Goal: Task Accomplishment & Management: Manage account settings

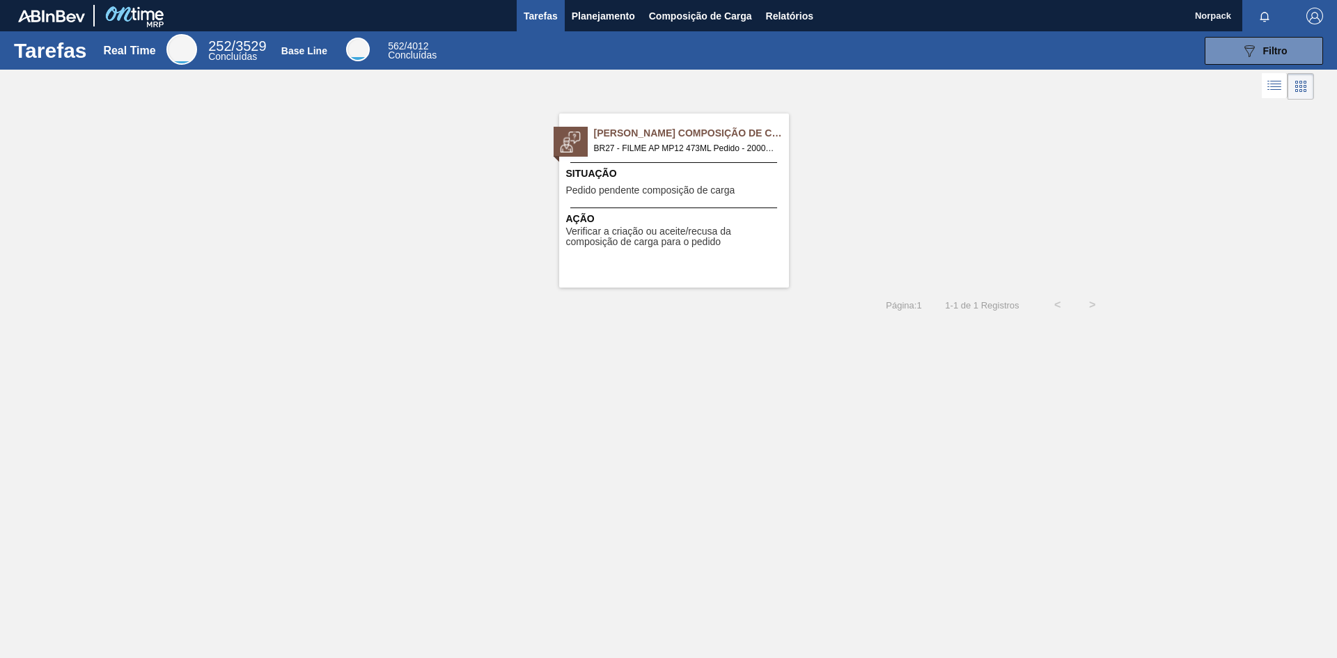
click at [669, 229] on span "Verificar a criação ou aceite/recusa da composição de carga para o pedido" at bounding box center [675, 237] width 219 height 22
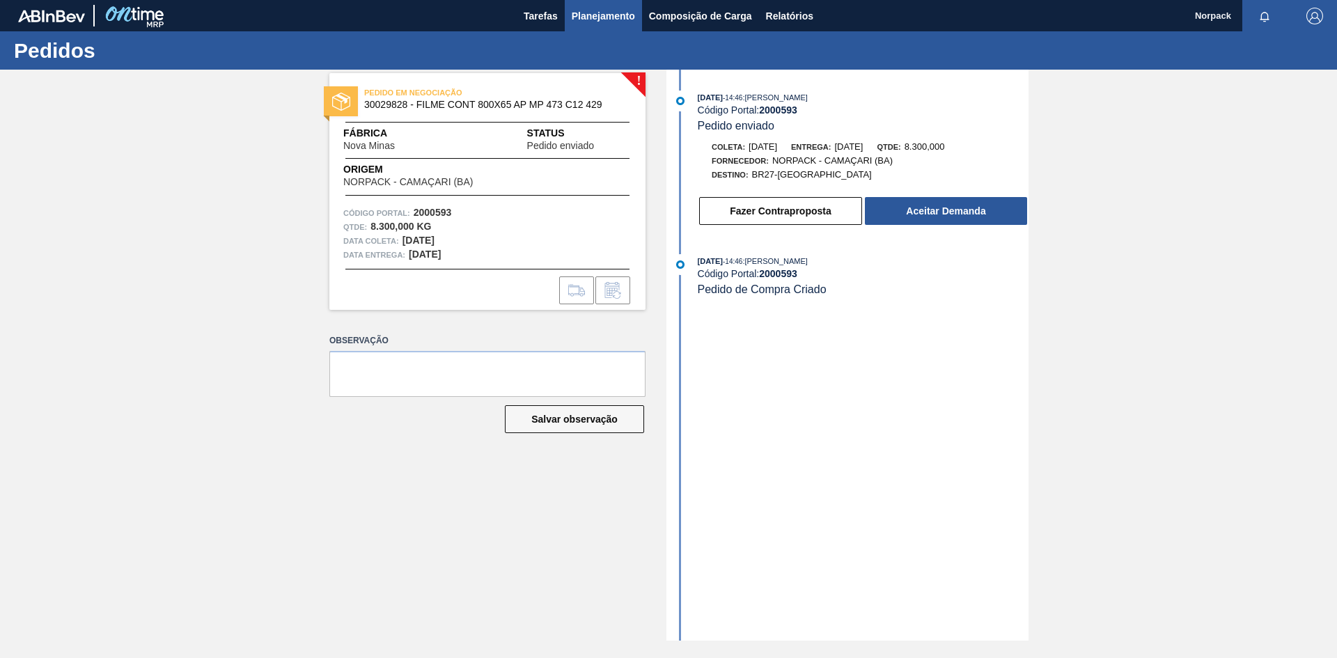
click at [605, 16] on span "Planejamento" at bounding box center [603, 16] width 63 height 17
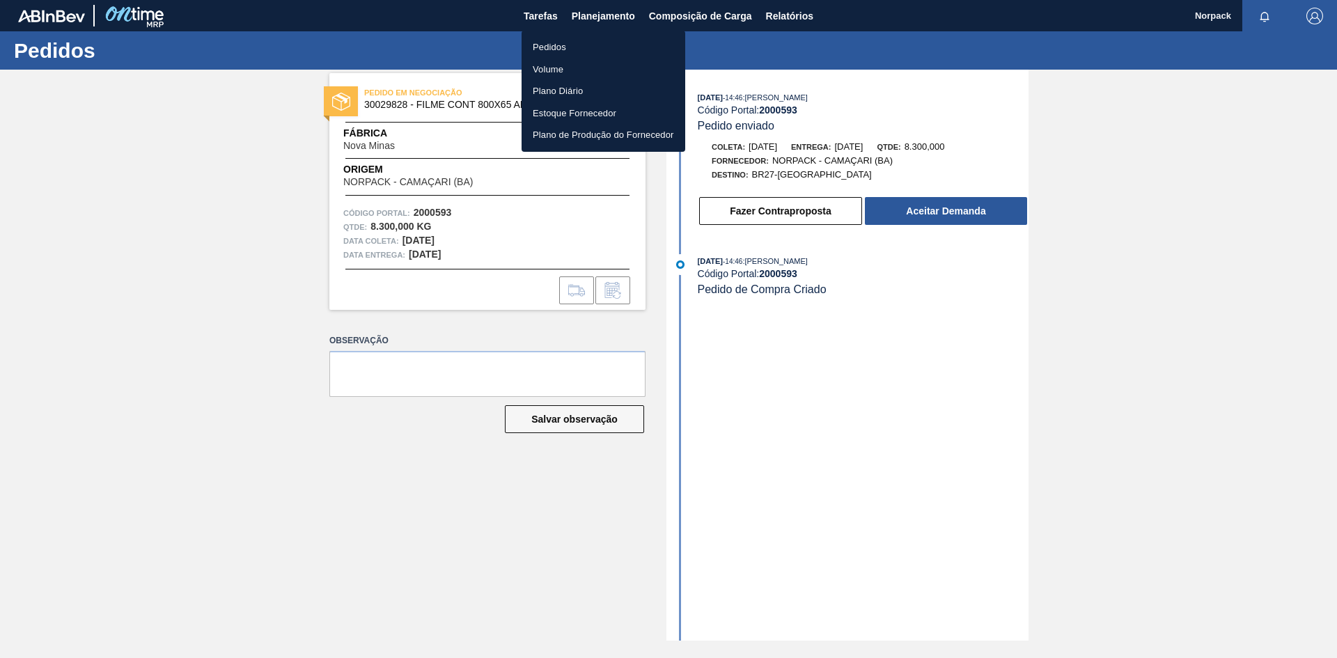
click at [546, 50] on li "Pedidos" at bounding box center [603, 47] width 164 height 22
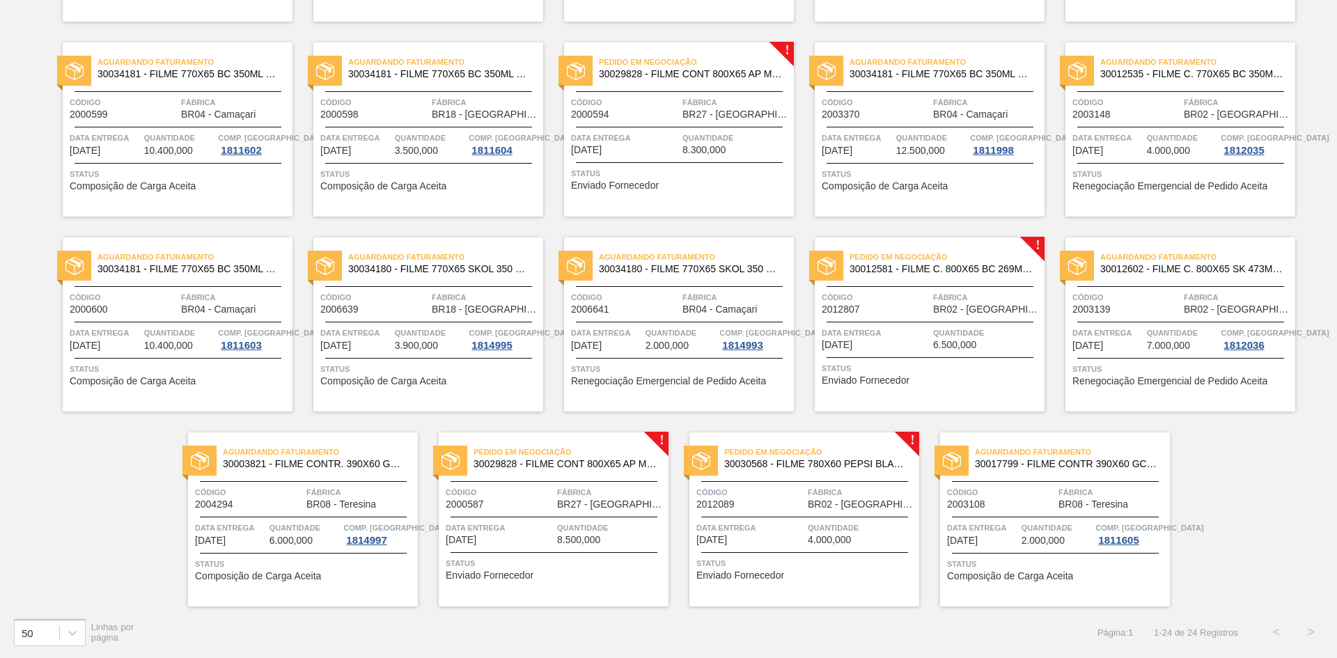
scroll to position [54, 0]
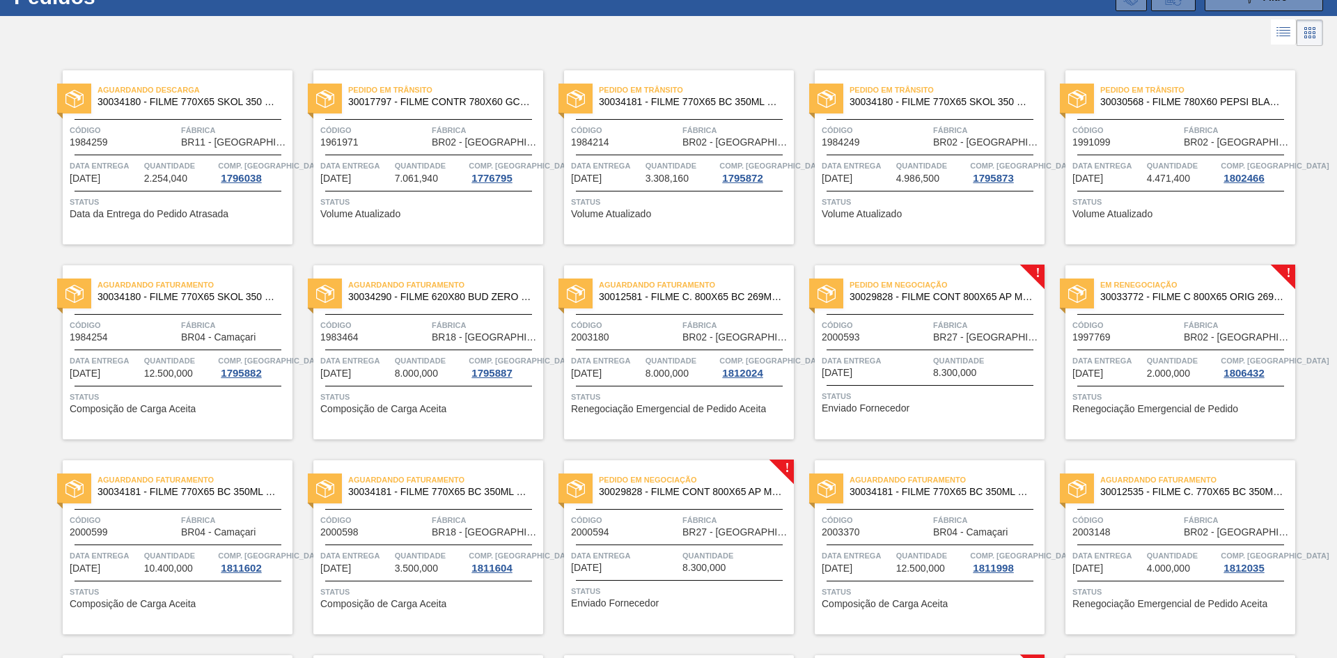
click at [1158, 338] on div "Código 1997769" at bounding box center [1126, 330] width 108 height 24
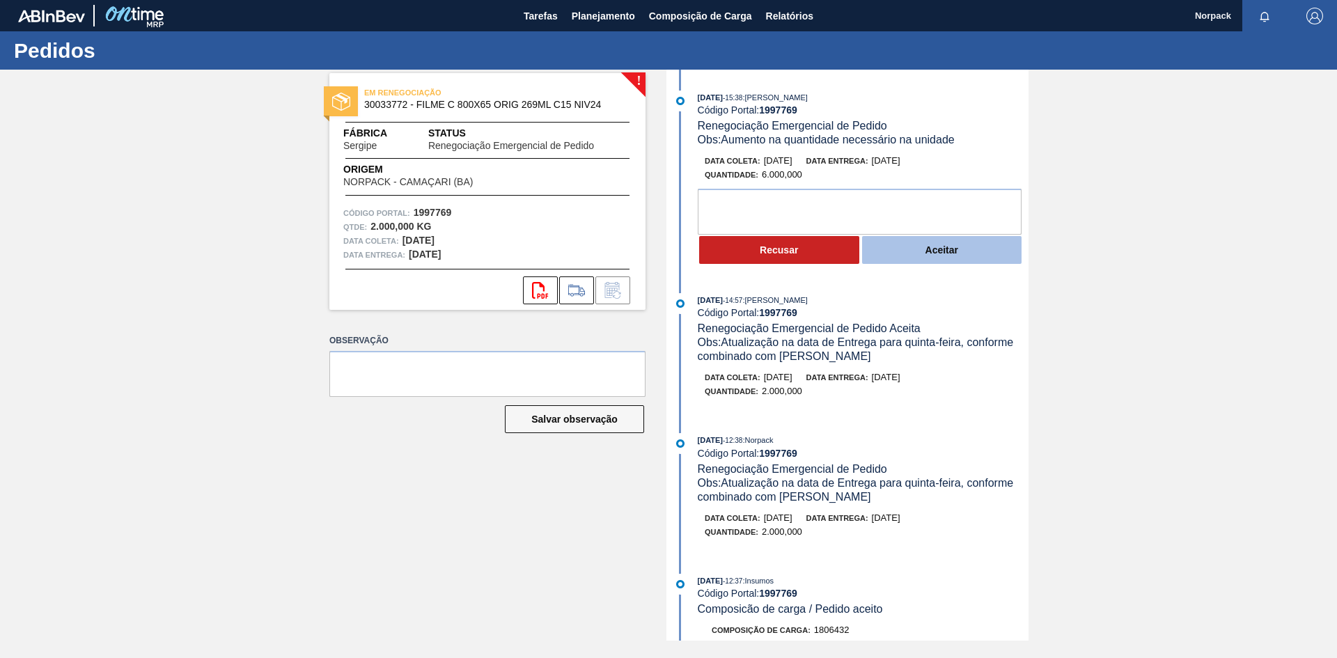
click at [917, 249] on button "Aceitar" at bounding box center [942, 250] width 160 height 28
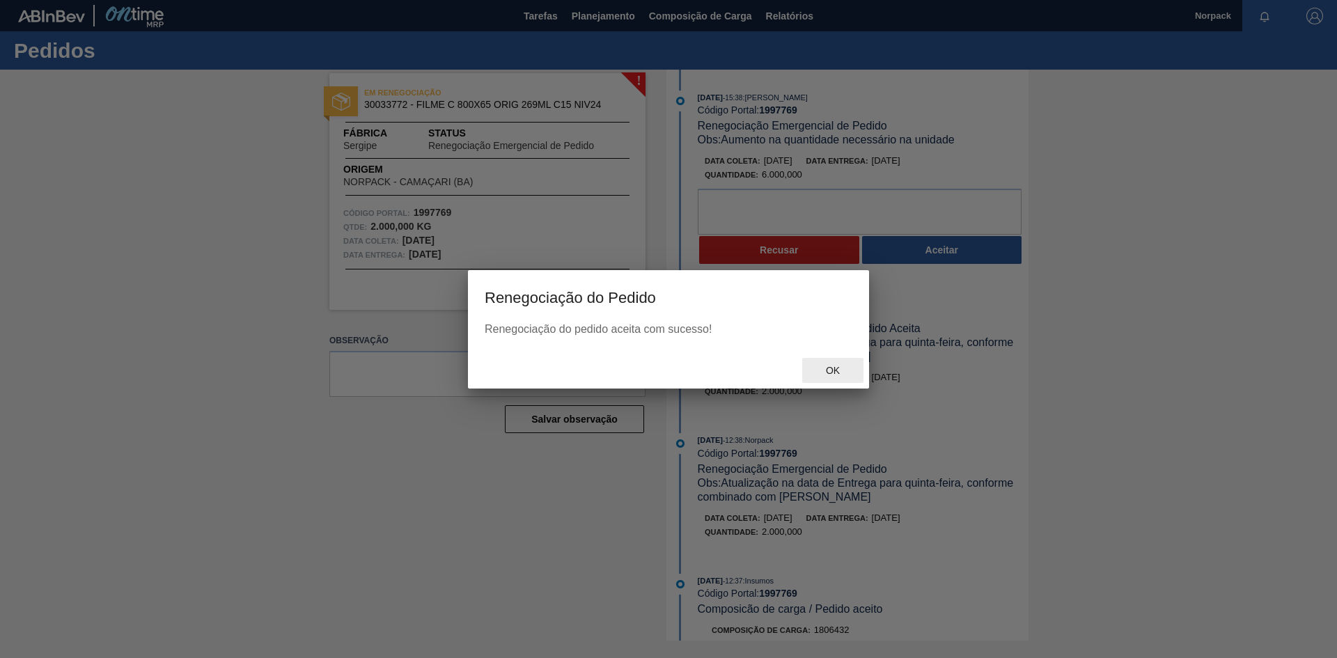
click at [835, 365] on span "Ok" at bounding box center [833, 370] width 36 height 11
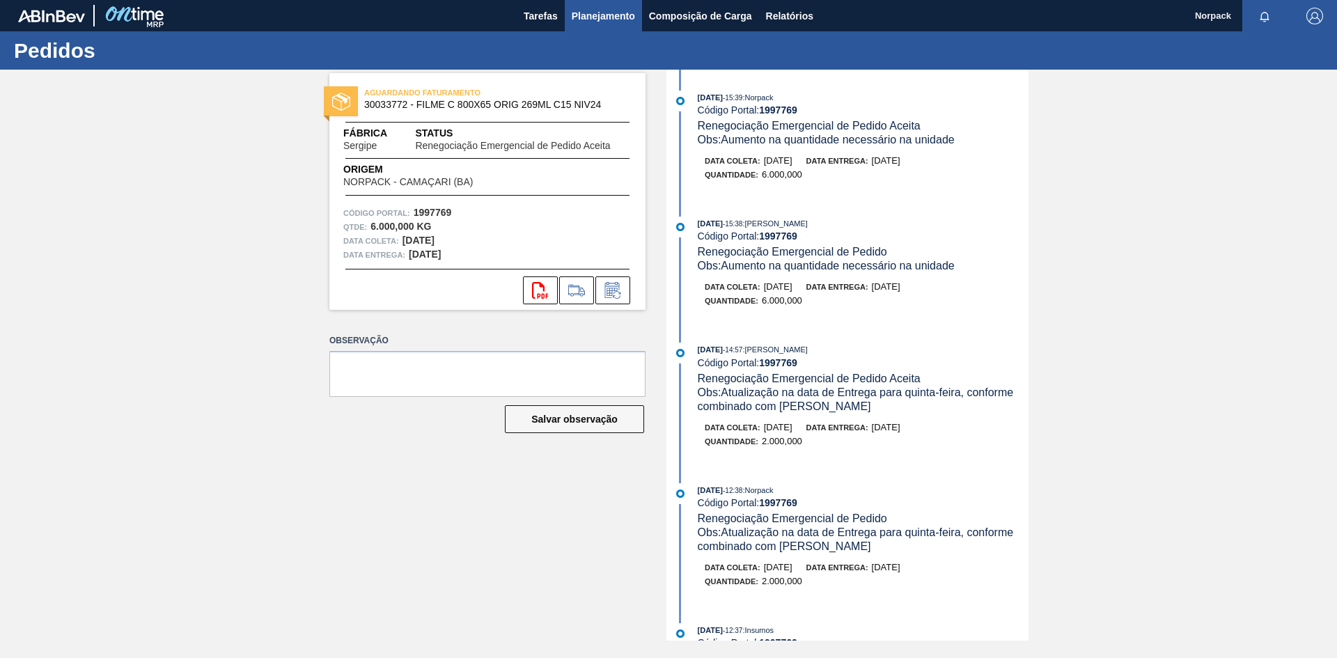
click at [586, 10] on span "Planejamento" at bounding box center [603, 16] width 63 height 17
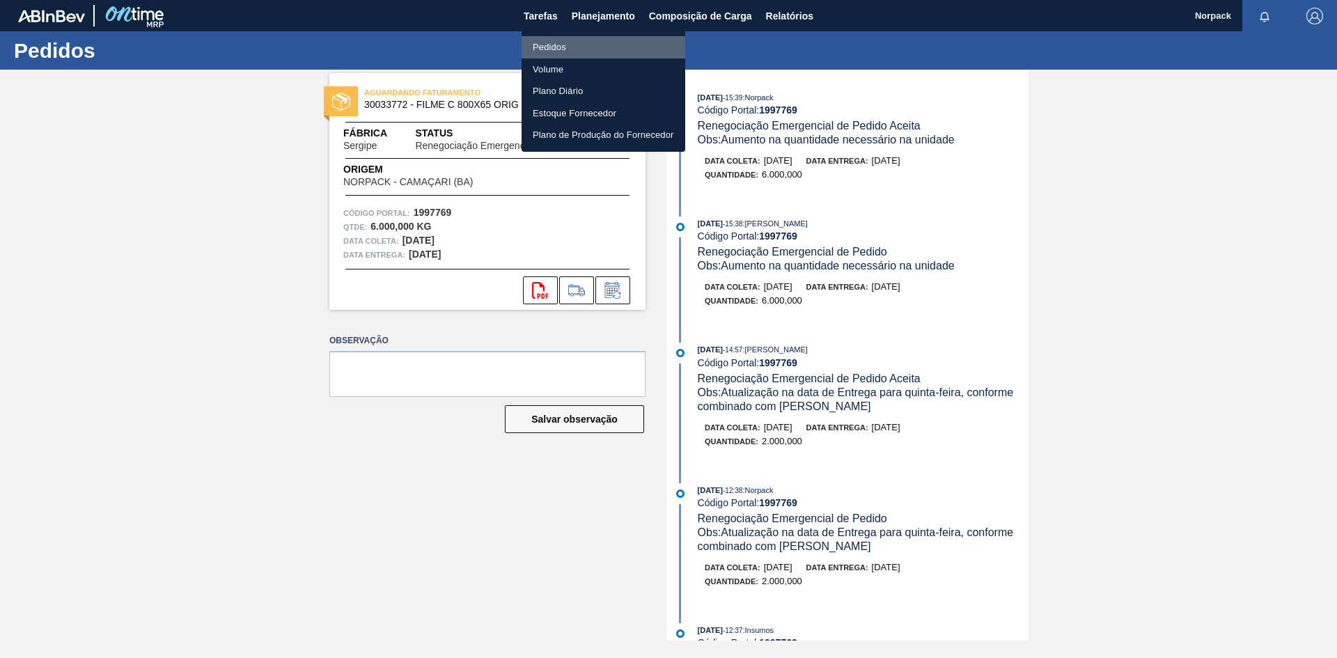
click at [561, 42] on li "Pedidos" at bounding box center [603, 47] width 164 height 22
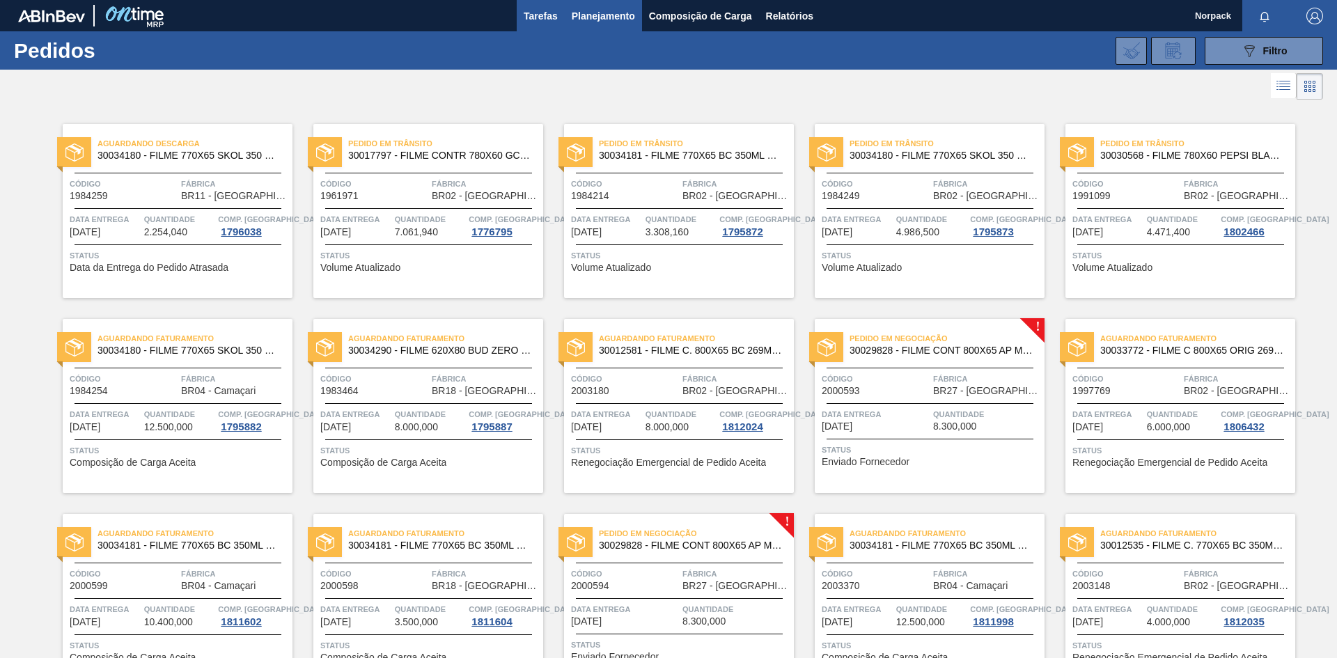
click at [543, 21] on span "Tarefas" at bounding box center [541, 16] width 34 height 17
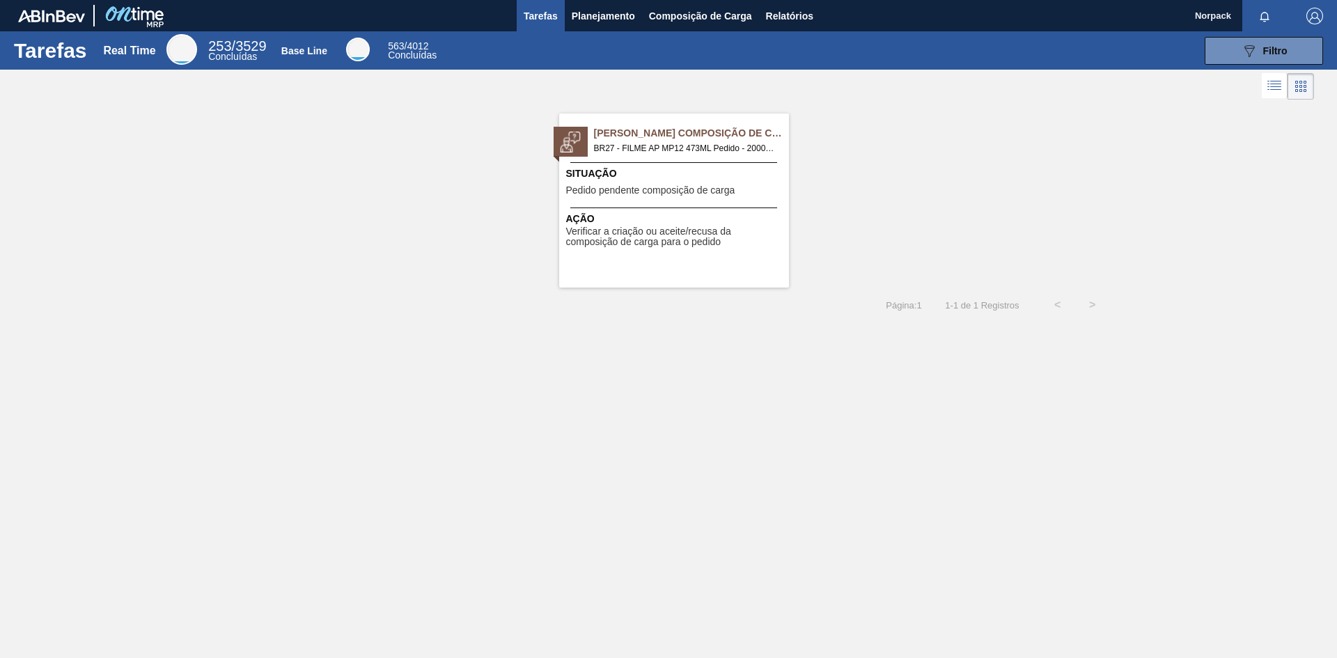
click at [643, 196] on span "Pedido pendente composição de carga" at bounding box center [650, 190] width 169 height 10
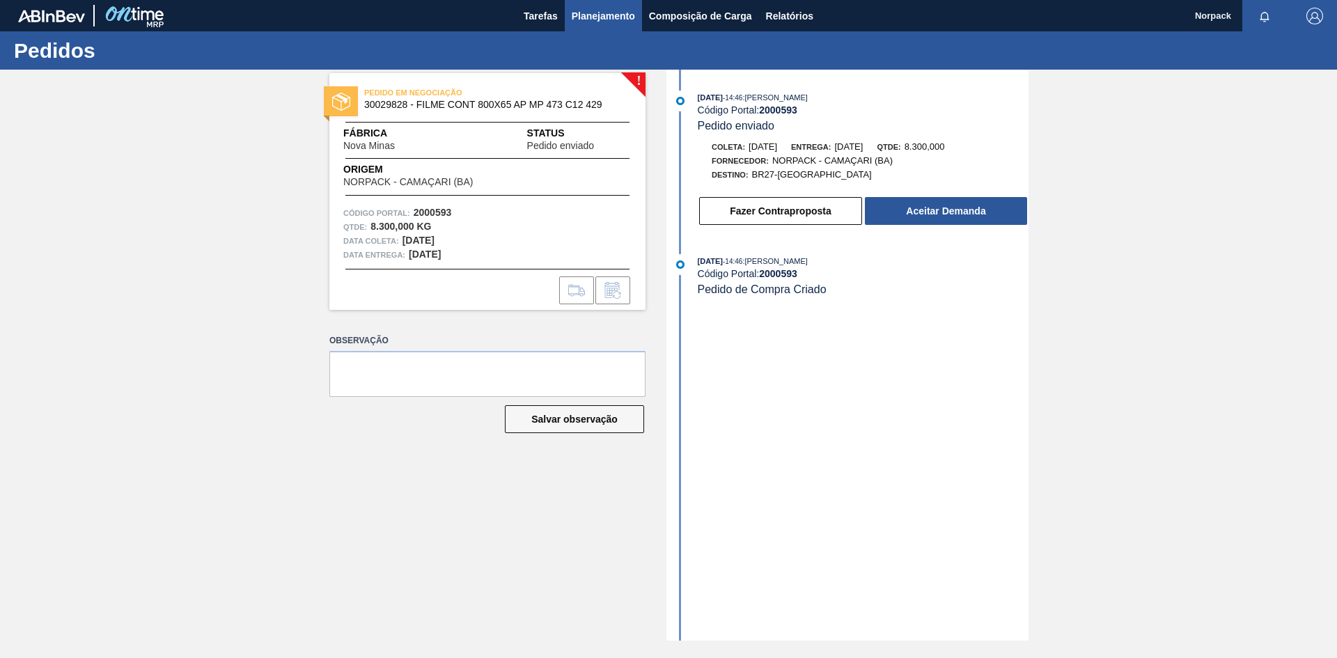
click at [619, 12] on span "Planejamento" at bounding box center [603, 16] width 63 height 17
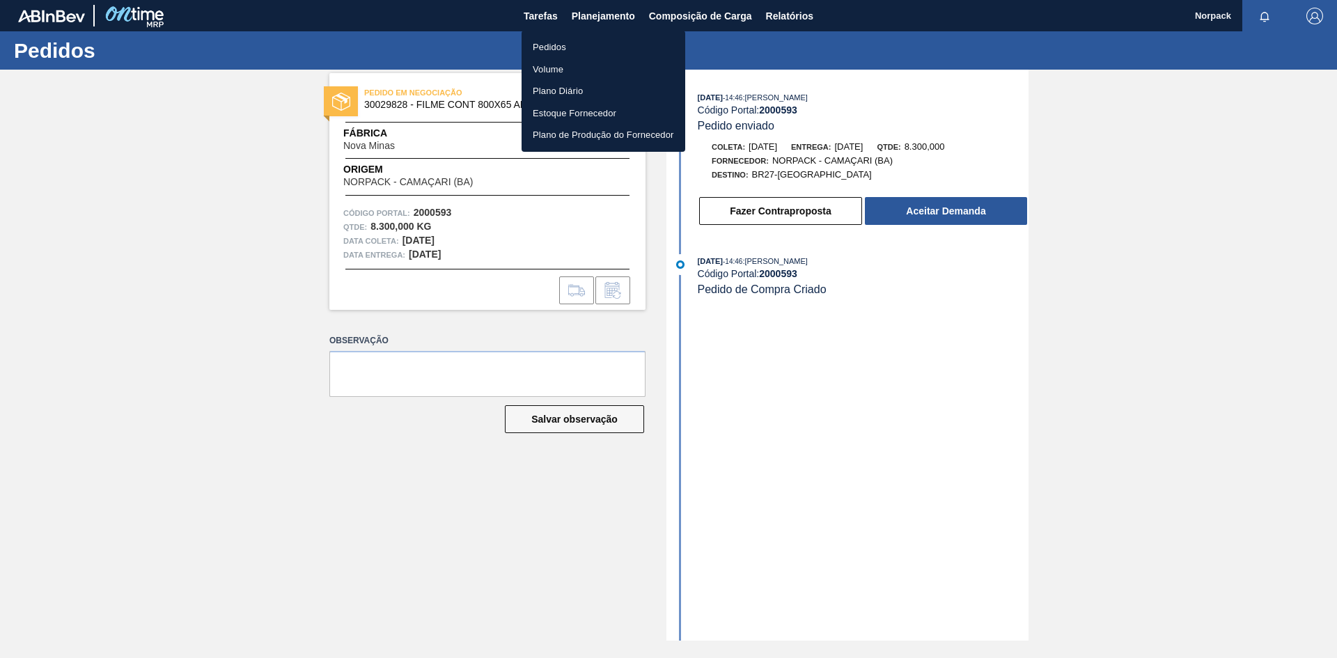
click at [556, 44] on li "Pedidos" at bounding box center [603, 47] width 164 height 22
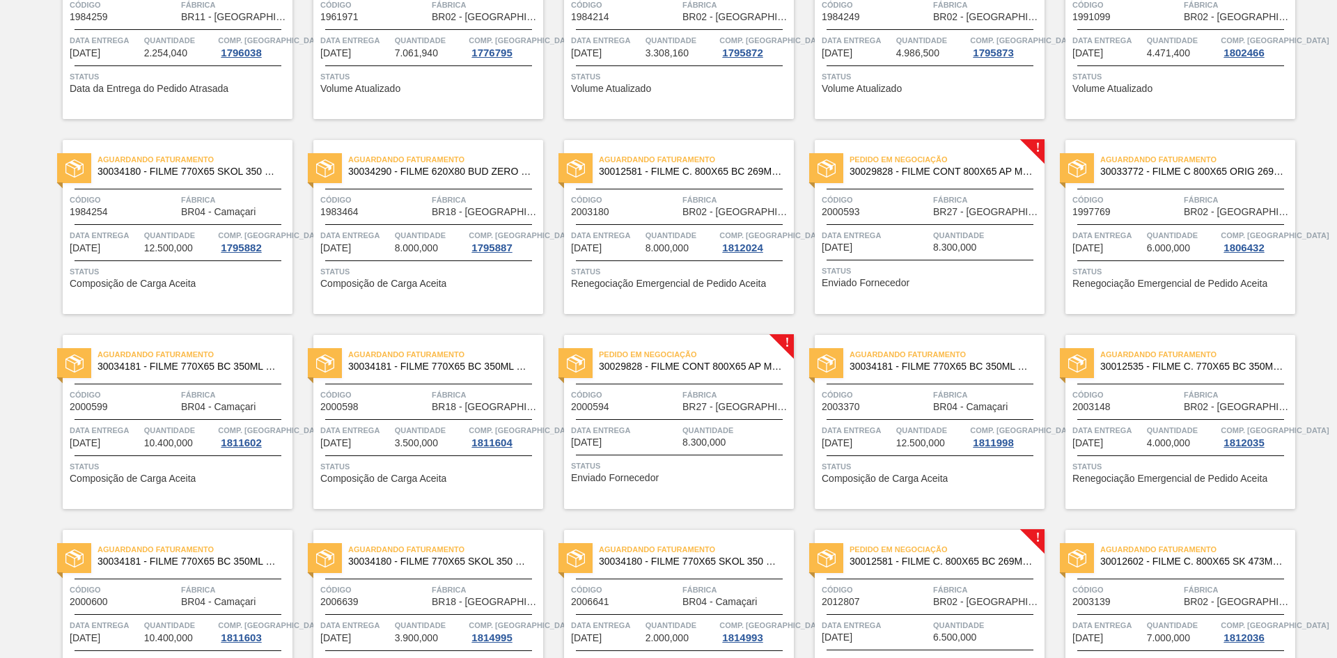
scroll to position [123, 0]
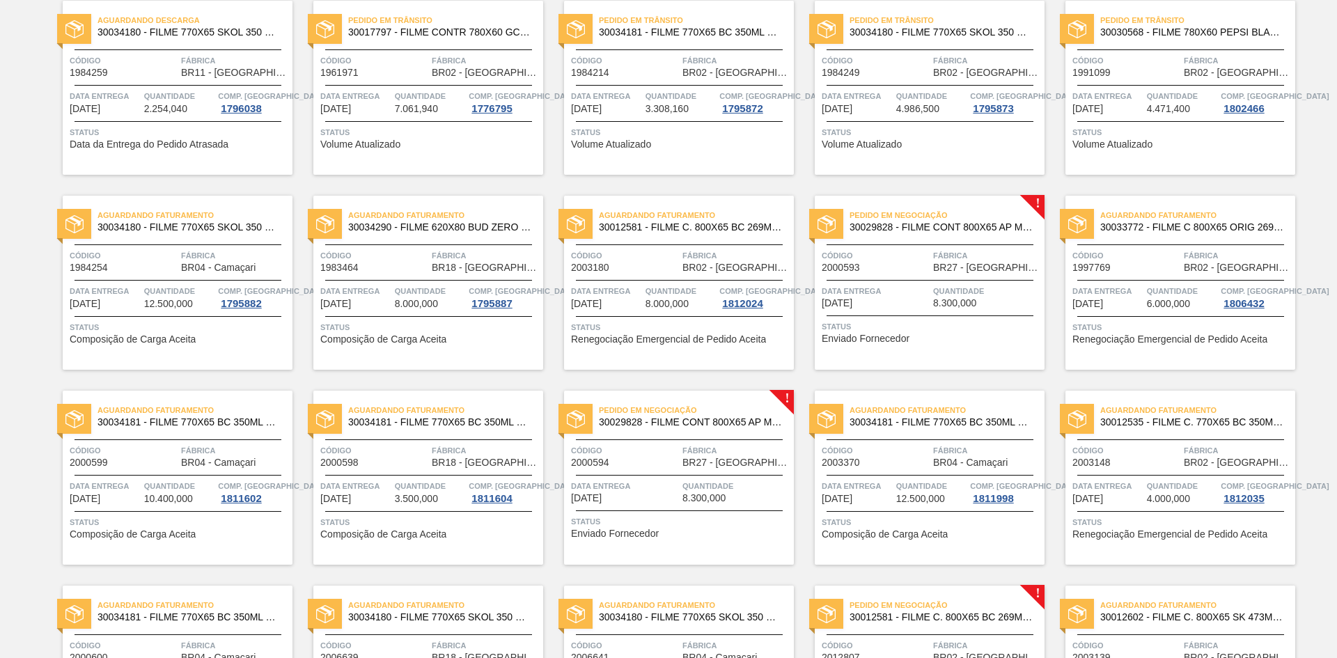
click at [939, 304] on span "8.300,000" at bounding box center [954, 303] width 43 height 10
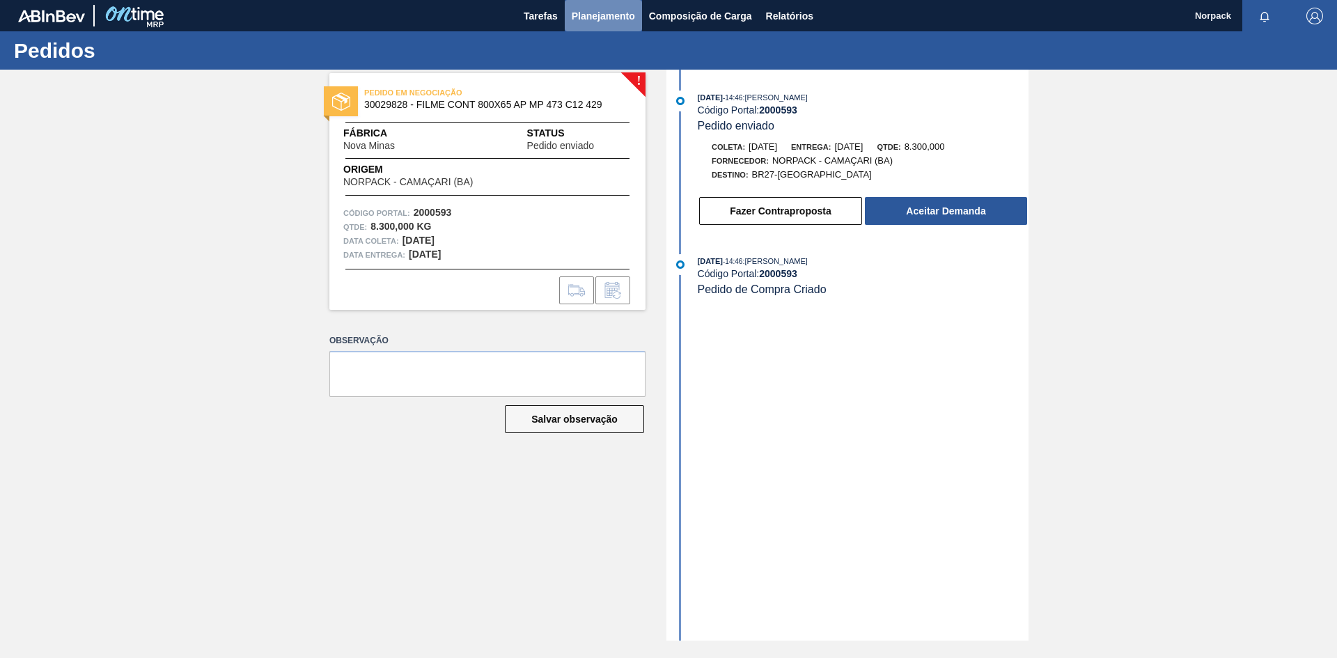
click at [614, 14] on span "Planejamento" at bounding box center [603, 16] width 63 height 17
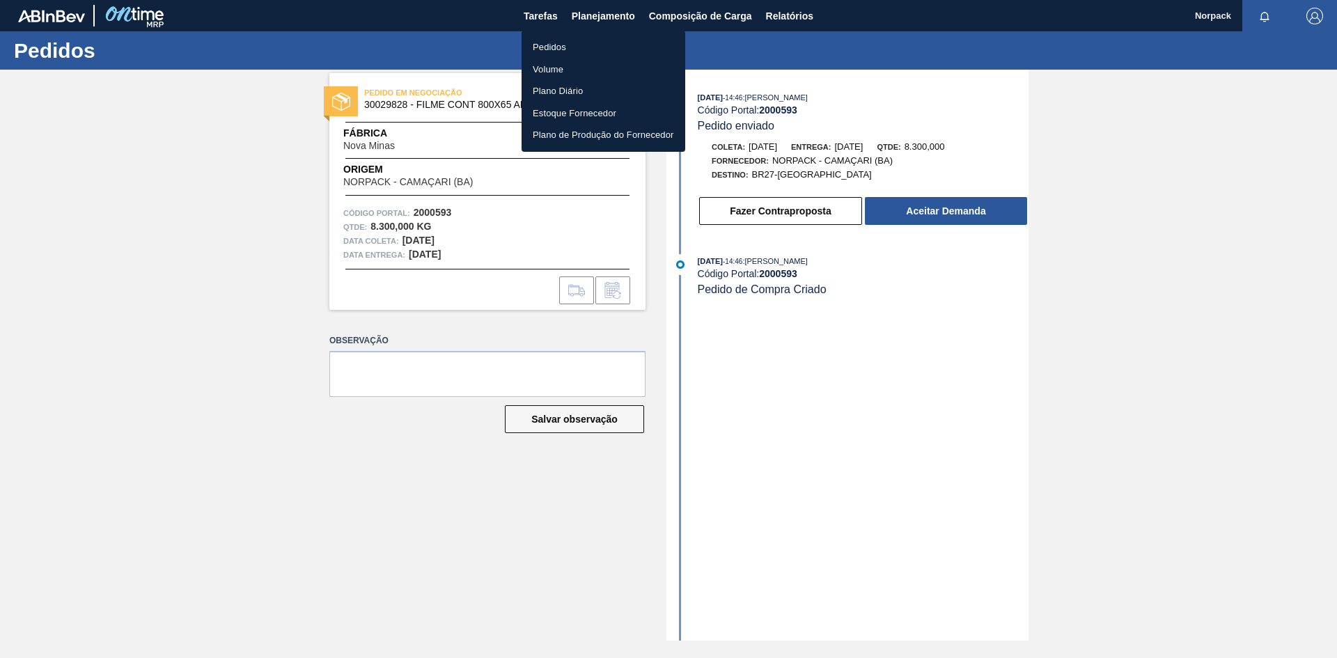
click at [557, 45] on li "Pedidos" at bounding box center [603, 47] width 164 height 22
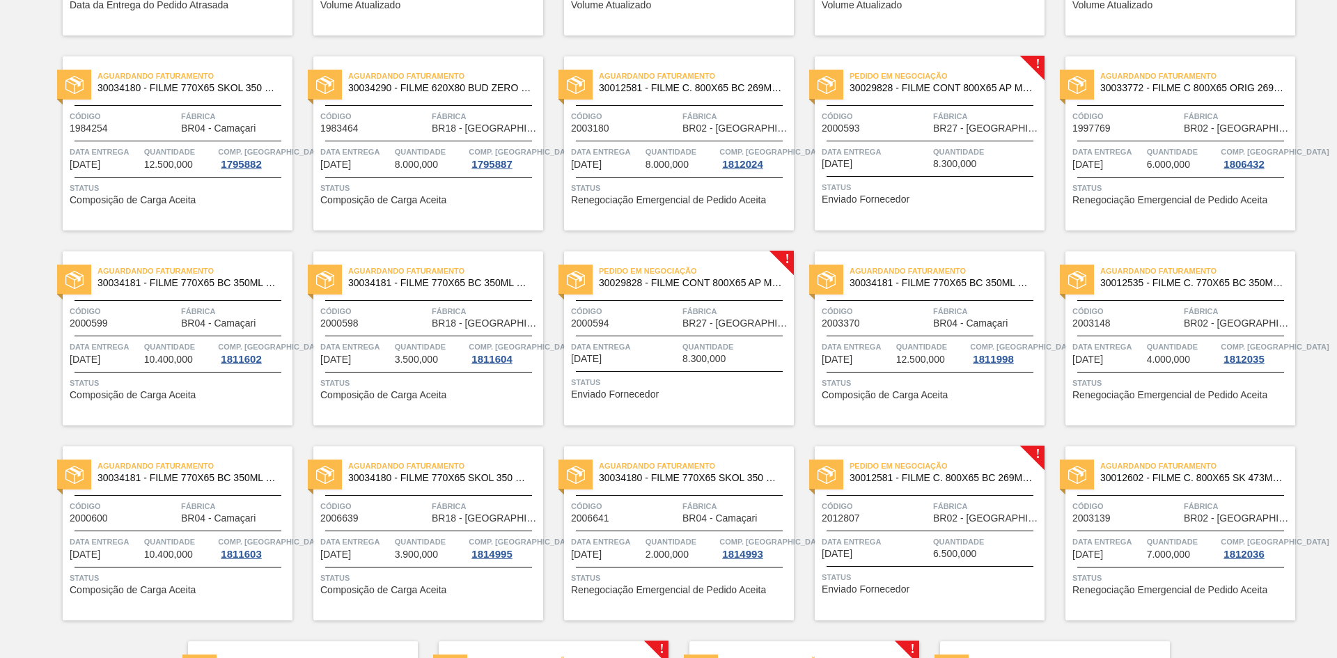
scroll to position [471, 0]
